Goal: Task Accomplishment & Management: Manage account settings

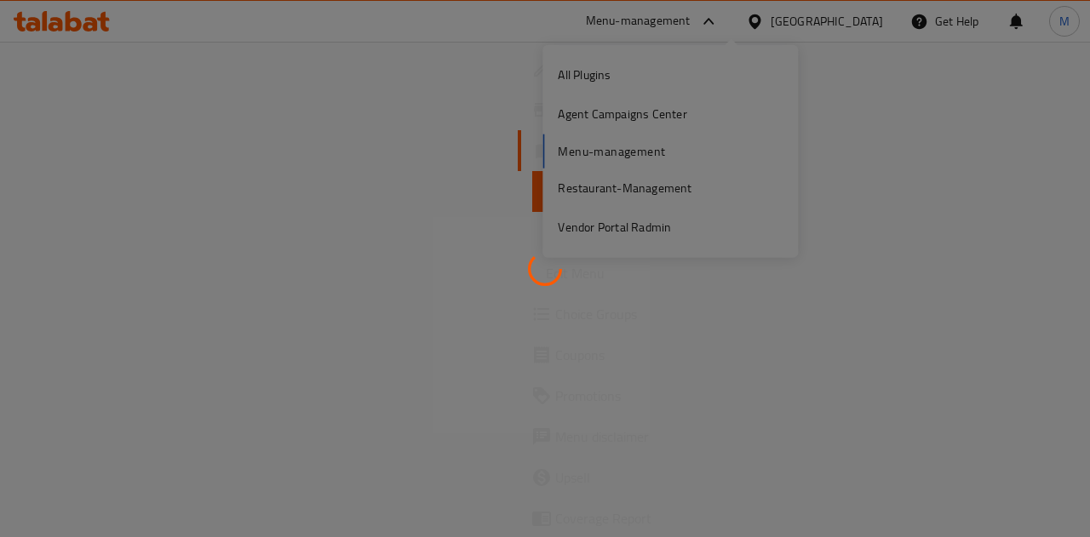
drag, startPoint x: 924, startPoint y: 184, endPoint x: 910, endPoint y: 187, distance: 14.7
click at [922, 185] on div at bounding box center [545, 268] width 1090 height 537
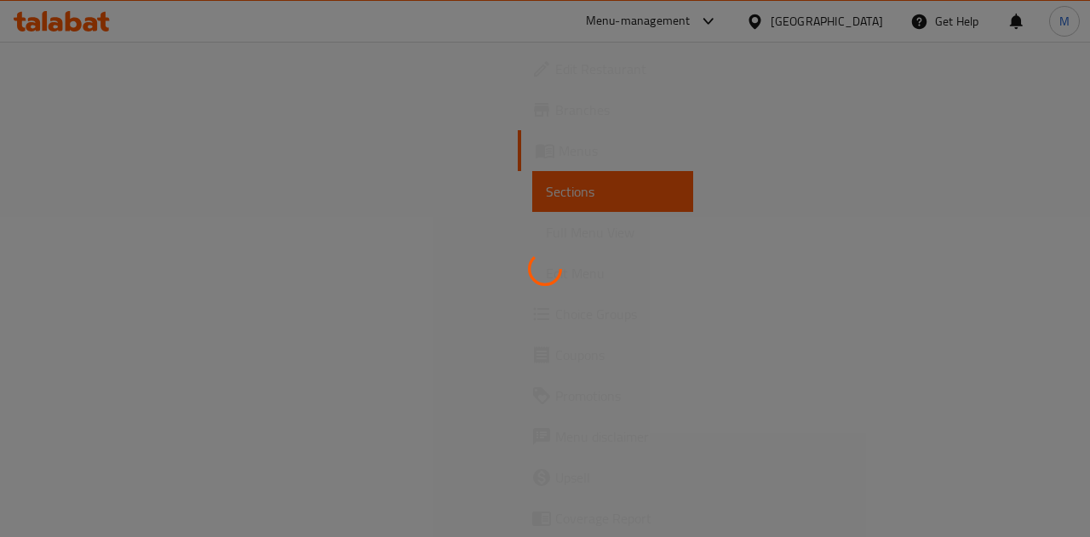
click at [740, 26] on div at bounding box center [545, 268] width 1090 height 537
